Goal: Task Accomplishment & Management: Use online tool/utility

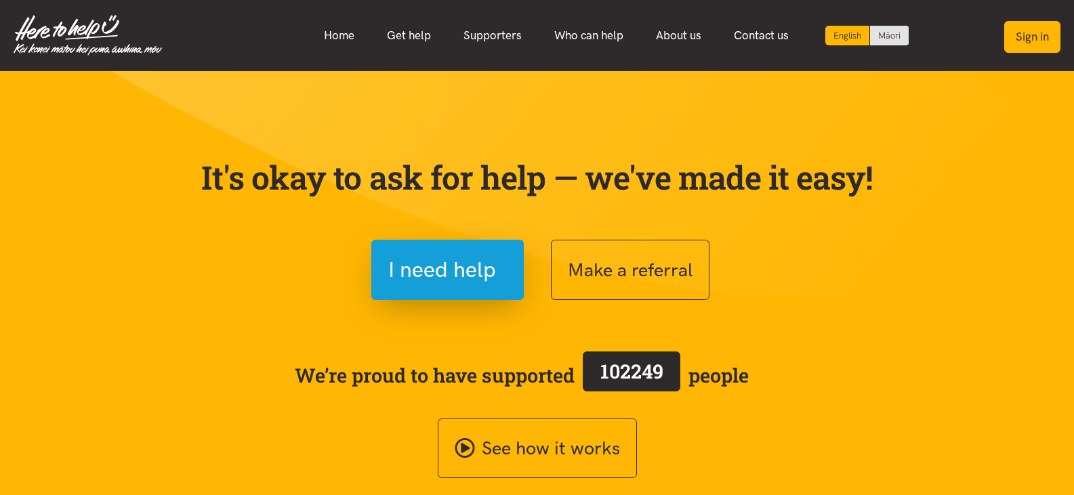
click at [1040, 34] on button "Sign in" at bounding box center [1032, 37] width 56 height 32
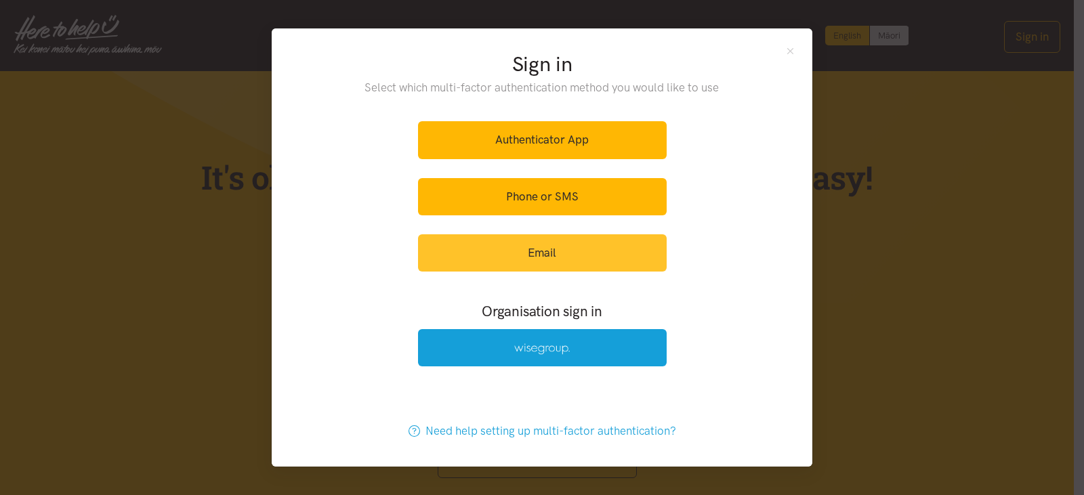
click at [576, 256] on link "Email" at bounding box center [542, 253] width 249 height 37
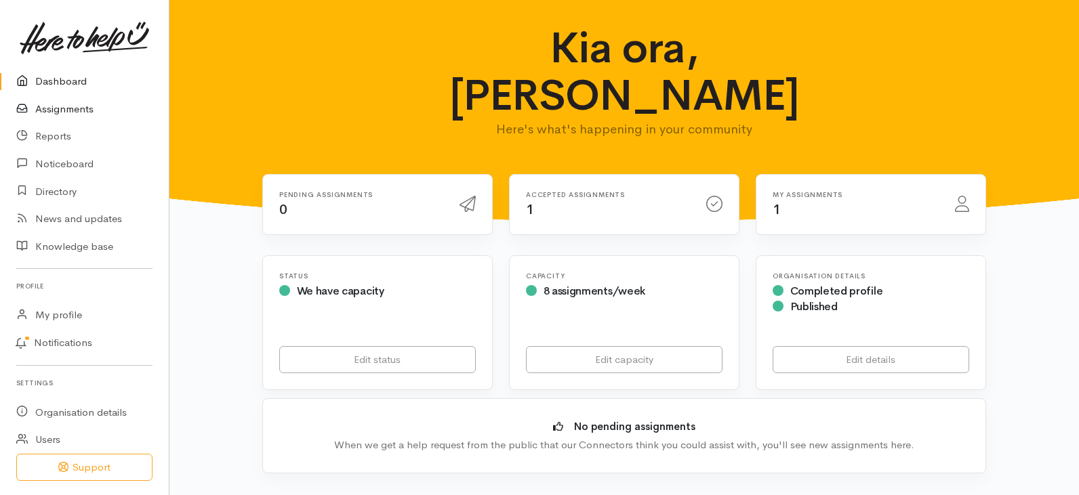
click at [64, 107] on link "Assignments" at bounding box center [84, 110] width 169 height 28
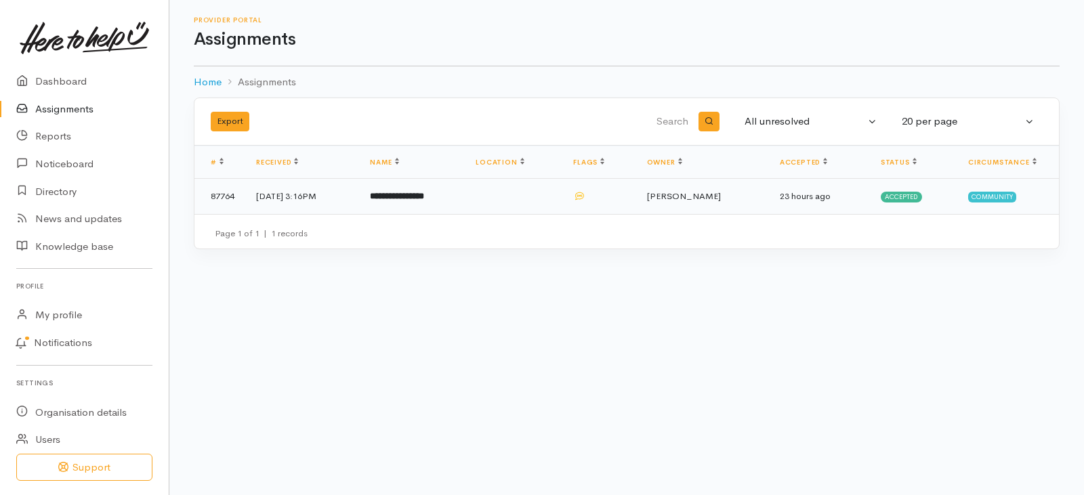
click at [424, 192] on b "**********" at bounding box center [397, 196] width 54 height 9
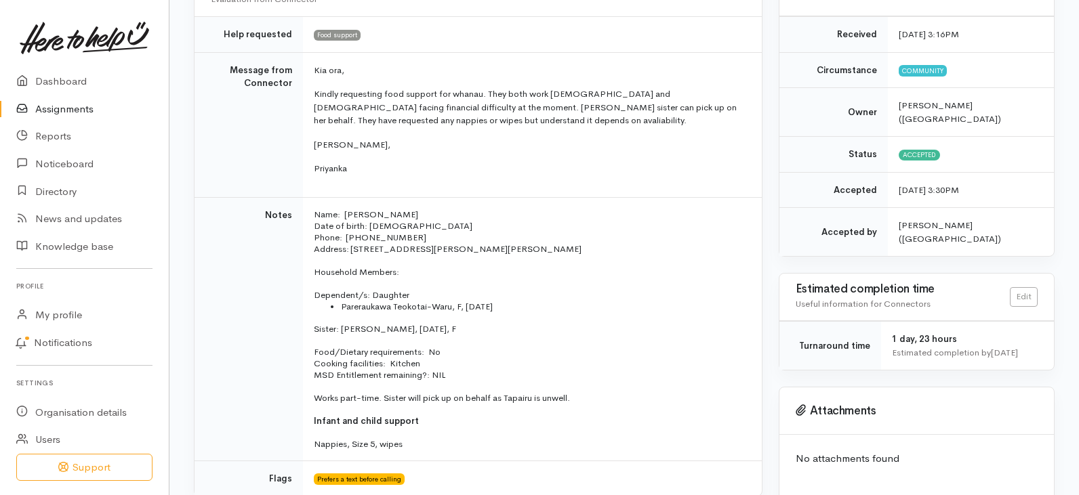
scroll to position [203, 0]
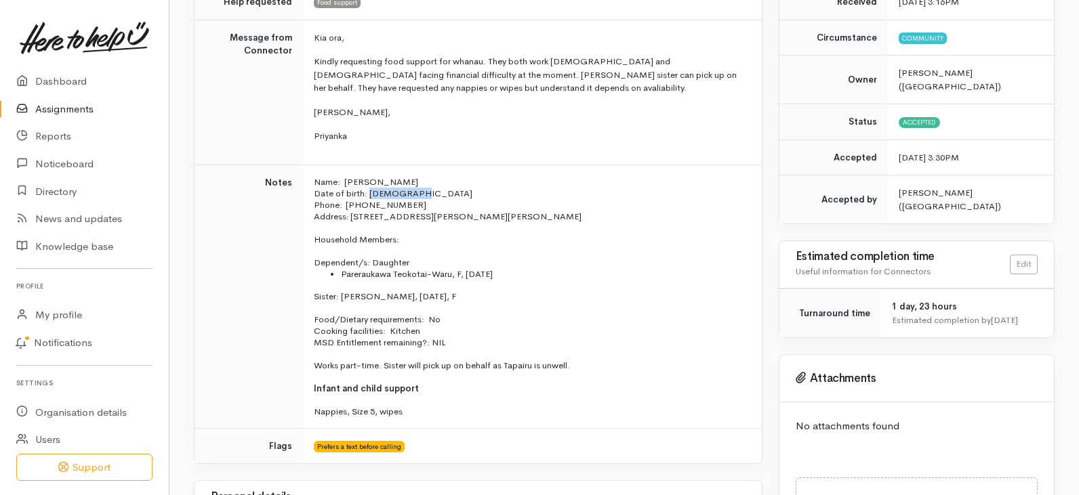
drag, startPoint x: 370, startPoint y: 195, endPoint x: 420, endPoint y: 192, distance: 50.2
click at [420, 192] on p "Name: [PERSON_NAME] Date of birth: [DEMOGRAPHIC_DATA] Phone:  [PHONE_NUMBER]" at bounding box center [530, 193] width 432 height 35
copy p "[DATE]"
click at [514, 253] on p at bounding box center [530, 251] width 432 height 12
drag, startPoint x: 345, startPoint y: 207, endPoint x: 405, endPoint y: 199, distance: 60.9
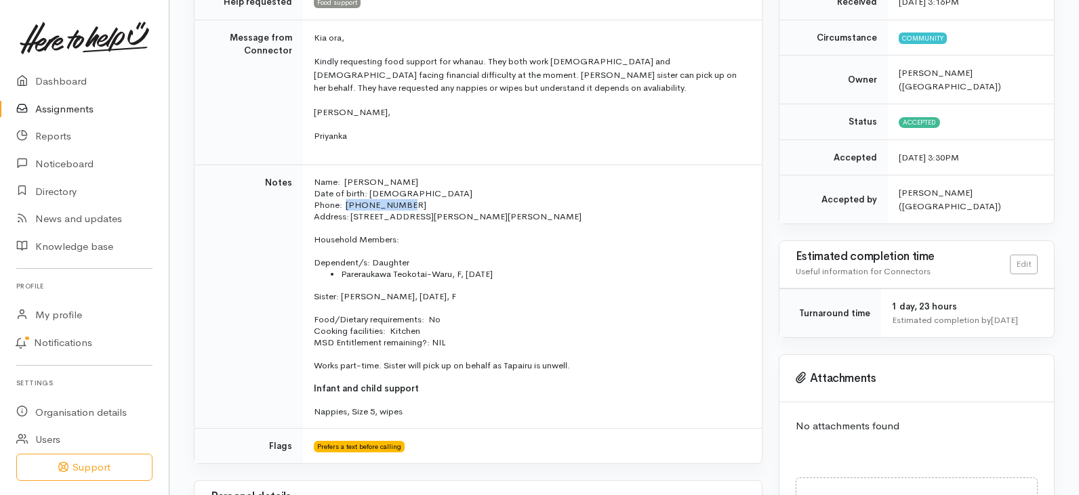
click at [403, 205] on p "Name: [PERSON_NAME] Date of birth: [DEMOGRAPHIC_DATA] Phone:  [PHONE_NUMBER]" at bounding box center [530, 193] width 432 height 35
copy p "027 248 4347"
drag, startPoint x: 550, startPoint y: 228, endPoint x: 550, endPoint y: 247, distance: 19.0
click at [550, 234] on td "Name: [PERSON_NAME] Date of birth: [DEMOGRAPHIC_DATA] Phone:  [PHONE_NUMBER] Ad…" at bounding box center [532, 297] width 459 height 264
drag, startPoint x: 558, startPoint y: 323, endPoint x: 530, endPoint y: 311, distance: 30.3
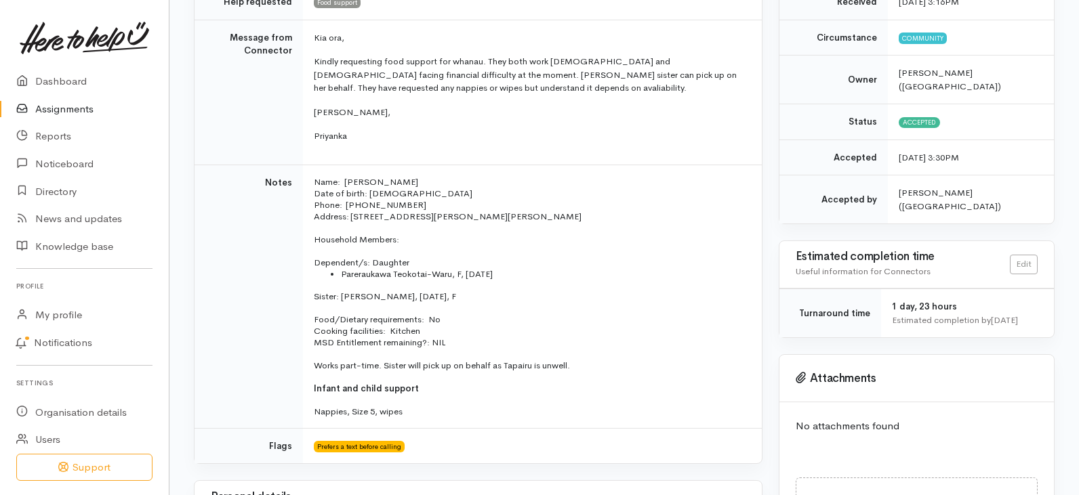
click at [558, 321] on p "Food/Dietary requirements: No Cooking facilities: Kitchen MSD Entitlement remai…" at bounding box center [530, 331] width 432 height 35
drag, startPoint x: 342, startPoint y: 277, endPoint x: 453, endPoint y: 274, distance: 111.2
click at [453, 274] on li "Pareraukawa Teokotai-Waru, F, [DATE]" at bounding box center [543, 274] width 405 height 12
copy li "Pareraukawa Teokotai-Waru,"
click at [642, 147] on td "Kia ora, Kindly requesting food support for whanau. They both work [DEMOGRAPHIC…" at bounding box center [532, 92] width 459 height 145
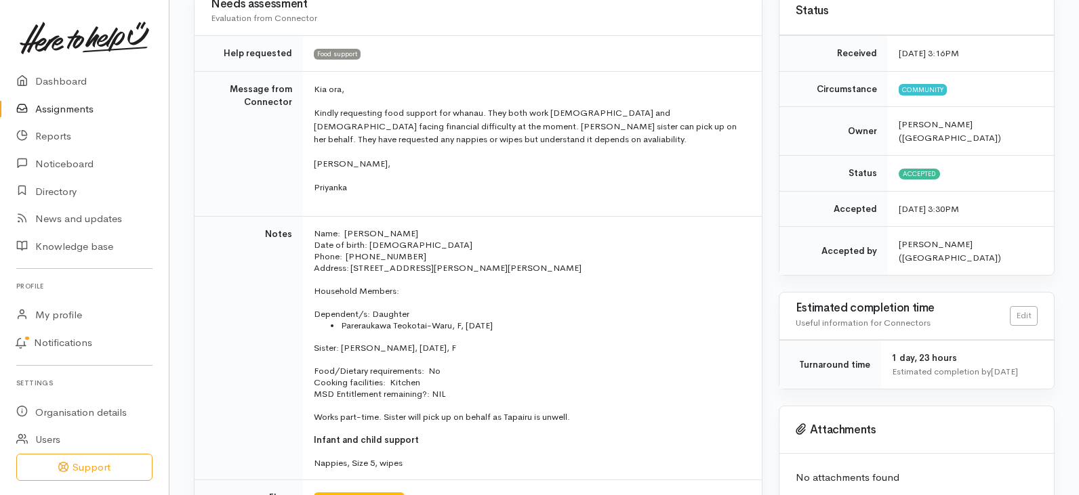
scroll to position [0, 0]
